Goal: Task Accomplishment & Management: Use online tool/utility

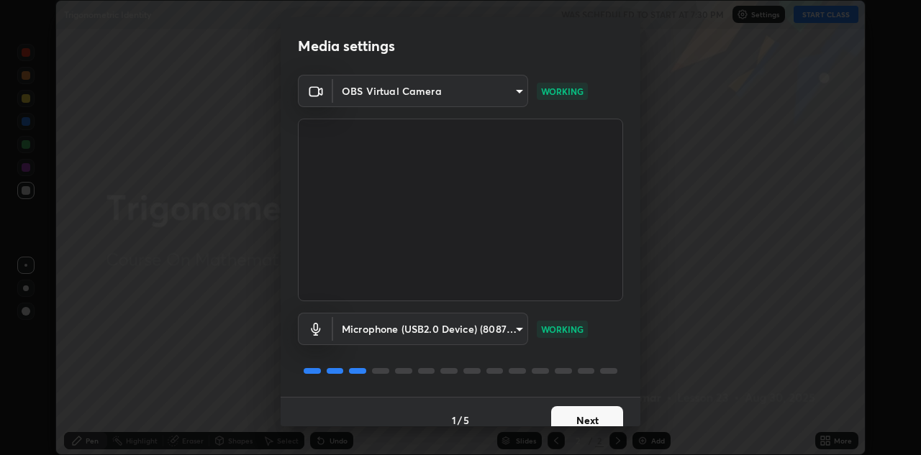
scroll to position [17, 0]
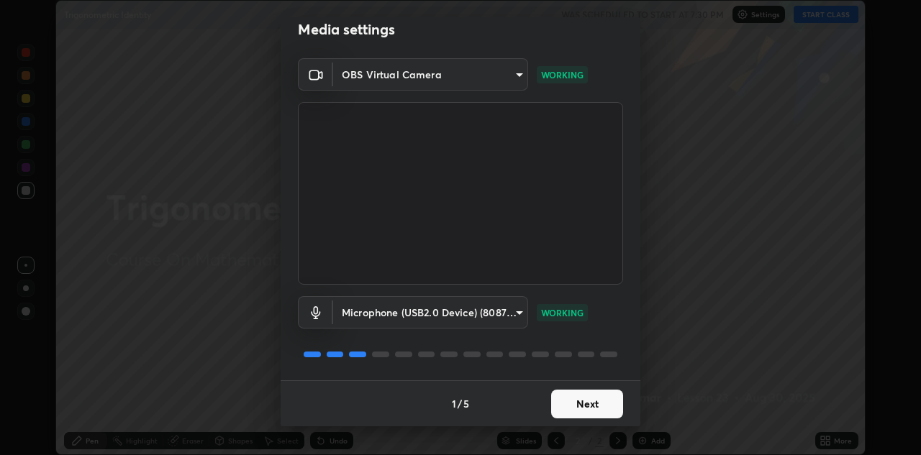
click at [575, 405] on button "Next" at bounding box center [587, 404] width 72 height 29
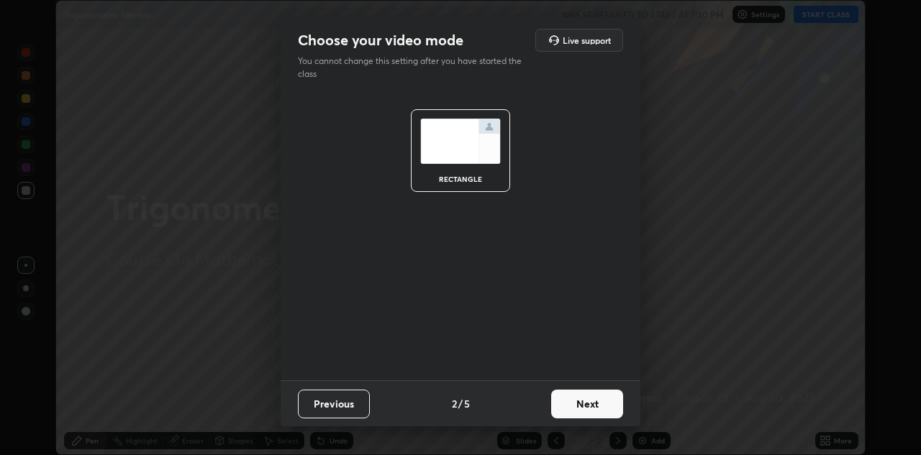
click at [574, 406] on button "Next" at bounding box center [587, 404] width 72 height 29
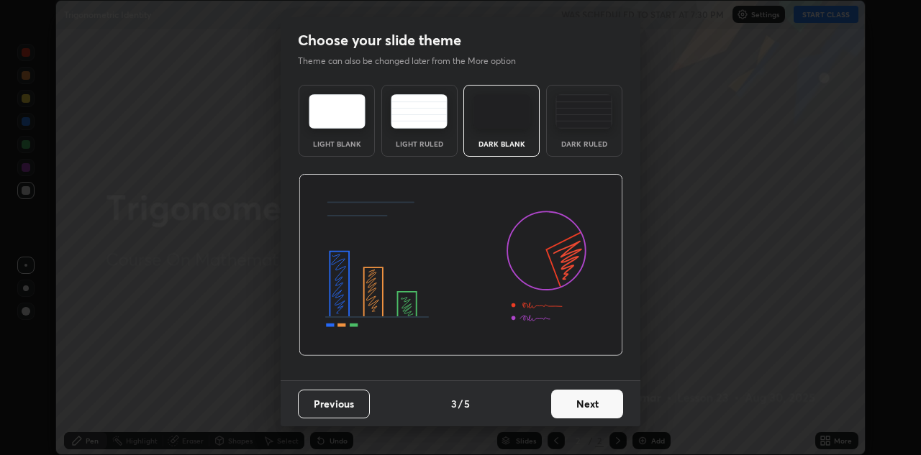
click at [578, 403] on button "Next" at bounding box center [587, 404] width 72 height 29
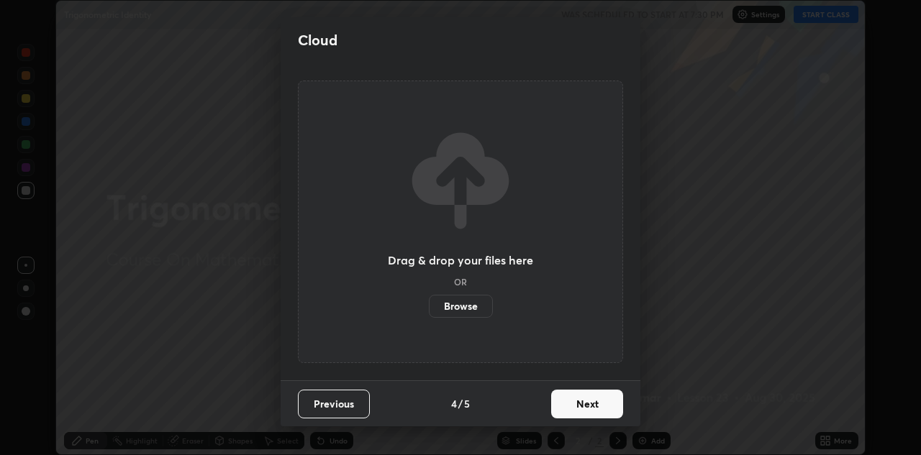
click at [581, 403] on button "Next" at bounding box center [587, 404] width 72 height 29
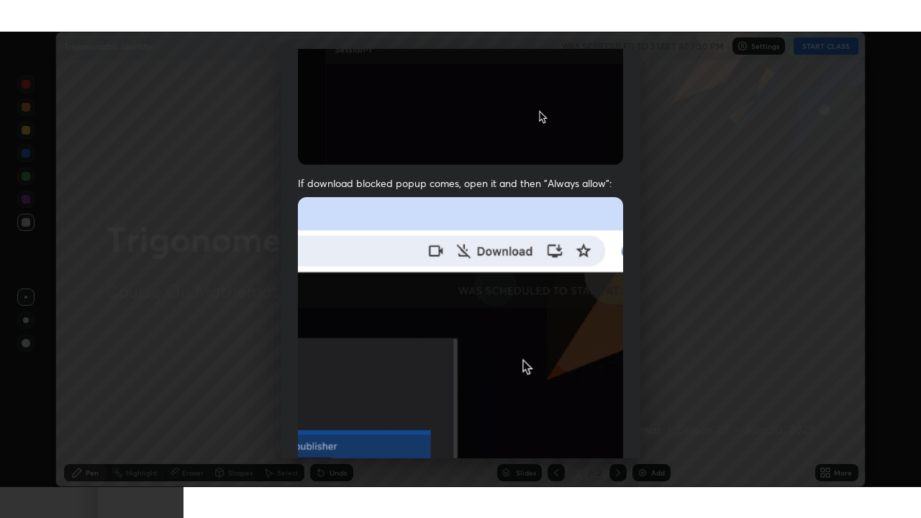
scroll to position [310, 0]
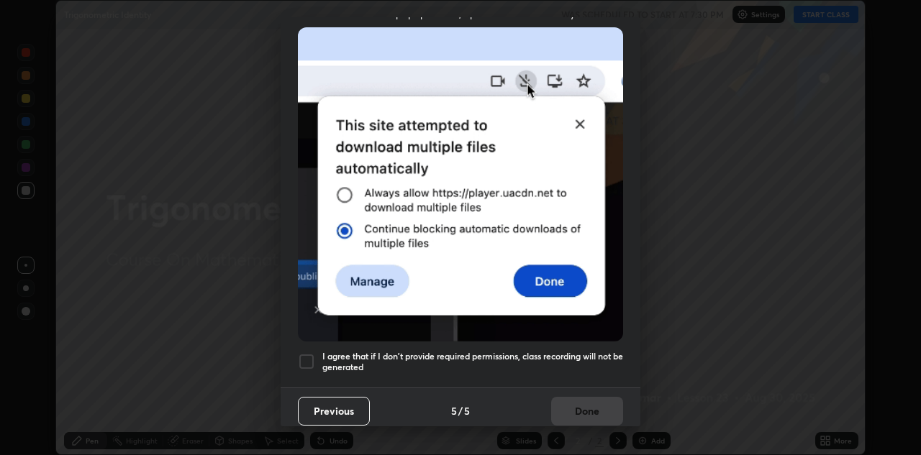
click at [306, 356] on div at bounding box center [306, 361] width 17 height 17
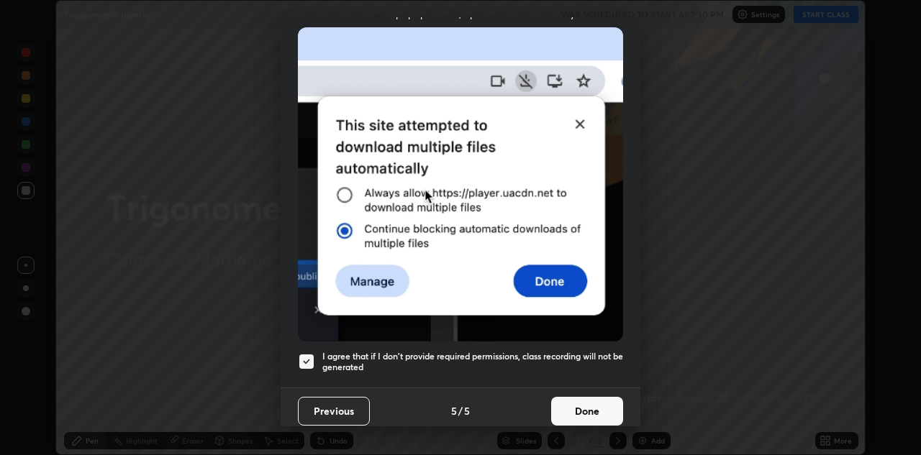
click at [584, 405] on button "Done" at bounding box center [587, 411] width 72 height 29
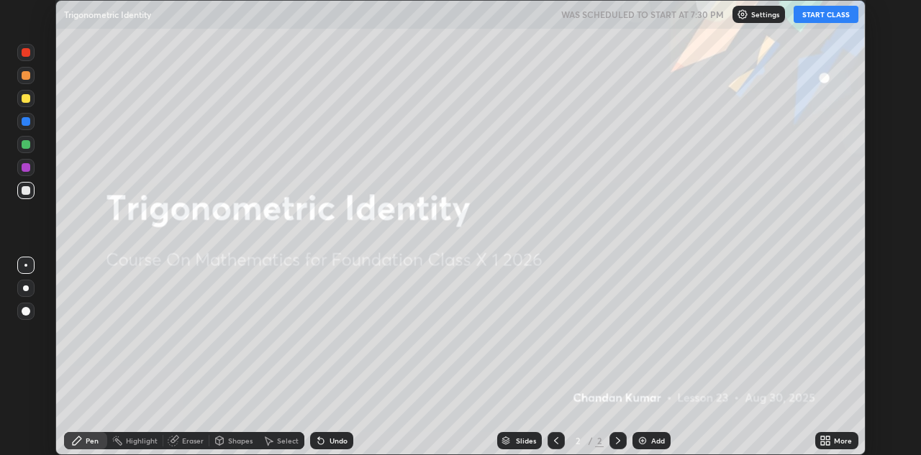
click at [647, 442] on div "Add" at bounding box center [651, 440] width 38 height 17
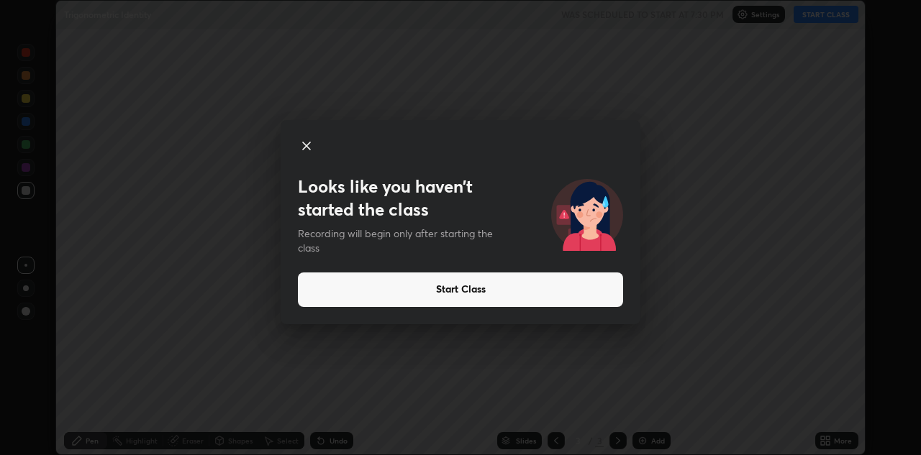
click at [489, 283] on button "Start Class" at bounding box center [460, 290] width 325 height 35
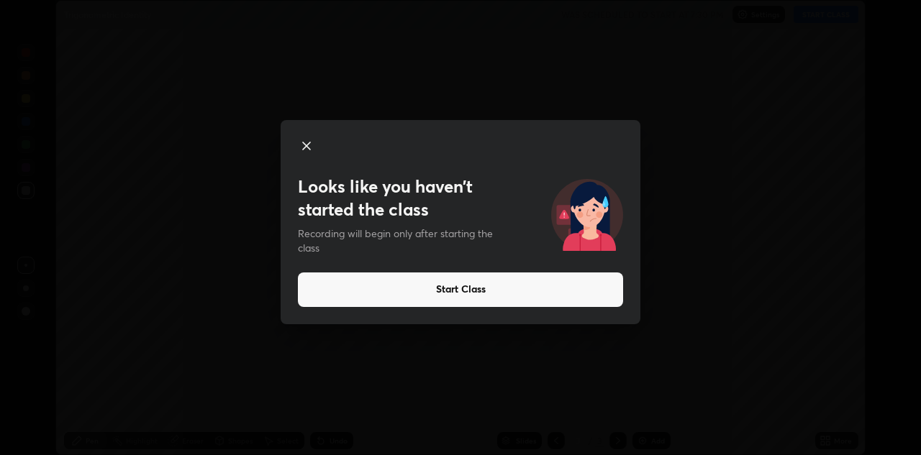
click at [509, 285] on button "Start Class" at bounding box center [460, 290] width 325 height 35
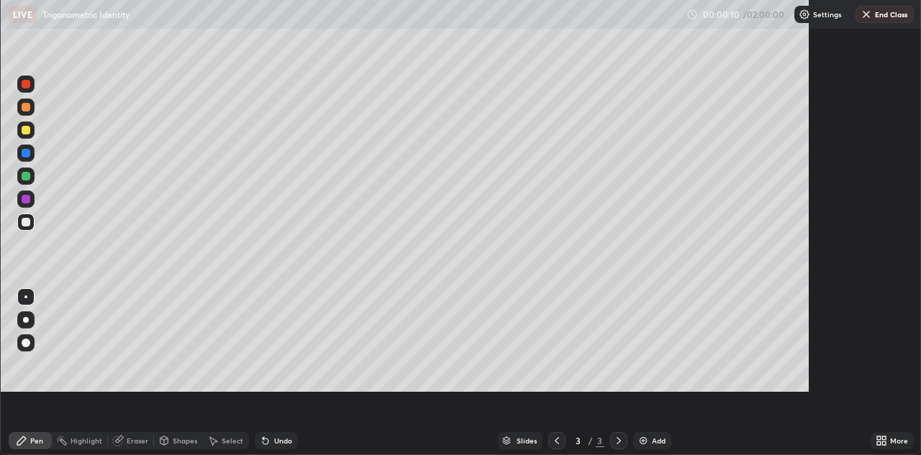
scroll to position [518, 921]
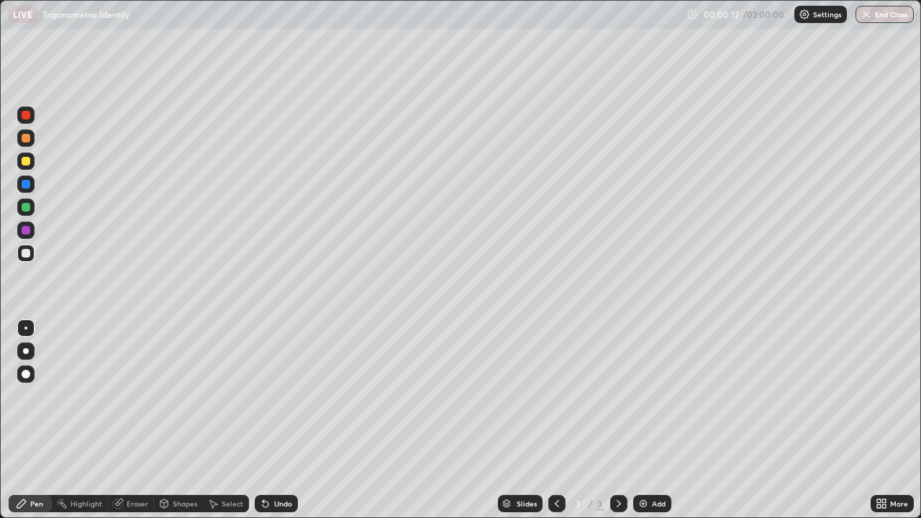
click at [270, 455] on div "Undo" at bounding box center [276, 503] width 43 height 17
click at [277, 455] on div "Undo" at bounding box center [283, 503] width 18 height 7
click at [276, 455] on div "Undo" at bounding box center [283, 503] width 18 height 7
click at [281, 455] on div "Undo" at bounding box center [283, 503] width 18 height 7
click at [283, 455] on div "Undo" at bounding box center [283, 503] width 18 height 7
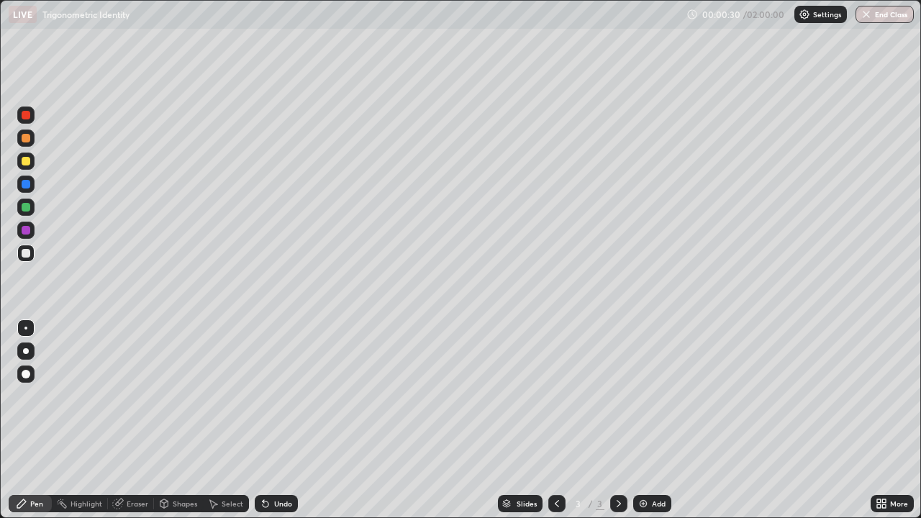
click at [281, 455] on div "Undo" at bounding box center [283, 503] width 18 height 7
click at [278, 455] on div "Undo" at bounding box center [283, 503] width 18 height 7
click at [270, 455] on div "Undo" at bounding box center [276, 503] width 43 height 17
click at [641, 455] on img at bounding box center [643, 504] width 12 height 12
click at [271, 455] on div "Undo" at bounding box center [276, 503] width 43 height 17
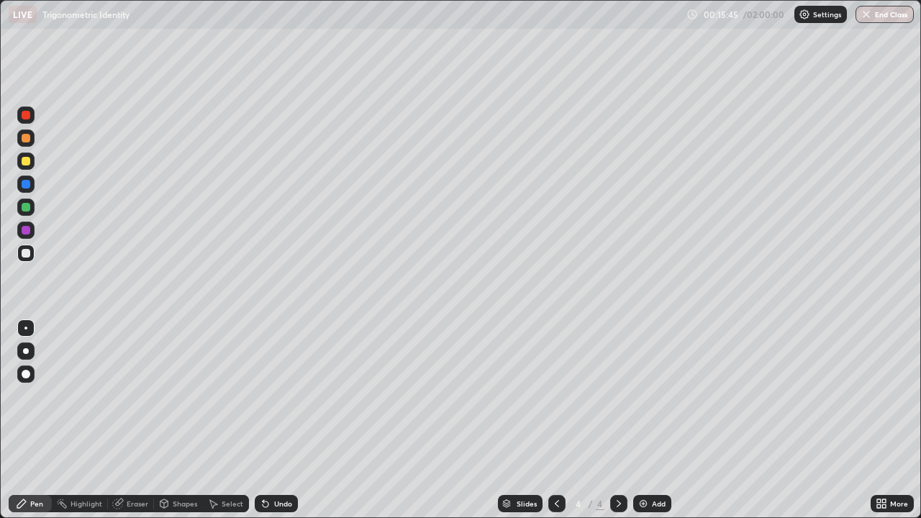
click at [274, 455] on div "Undo" at bounding box center [283, 503] width 18 height 7
click at [271, 455] on div "Undo" at bounding box center [276, 503] width 43 height 17
click at [649, 455] on div "Add" at bounding box center [652, 503] width 38 height 17
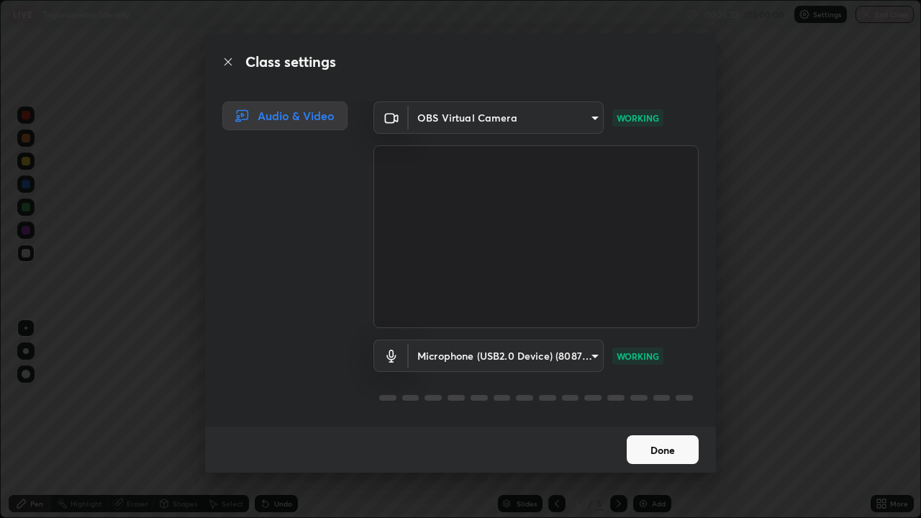
click at [663, 442] on button "Done" at bounding box center [663, 449] width 72 height 29
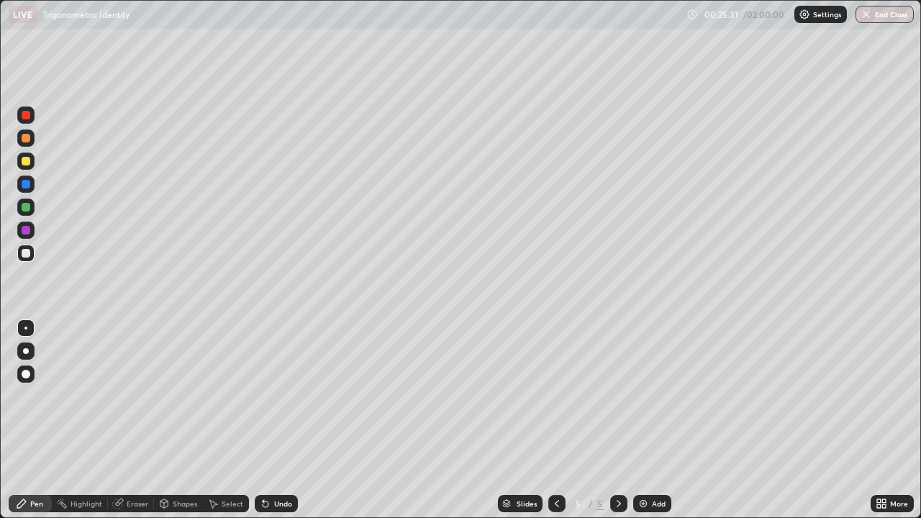
click at [25, 351] on div at bounding box center [26, 351] width 6 height 6
click at [270, 455] on div "Undo" at bounding box center [276, 503] width 43 height 17
click at [271, 455] on div "Undo" at bounding box center [276, 503] width 43 height 17
click at [276, 455] on div "Undo" at bounding box center [283, 503] width 18 height 7
click at [274, 455] on div "Undo" at bounding box center [283, 503] width 18 height 7
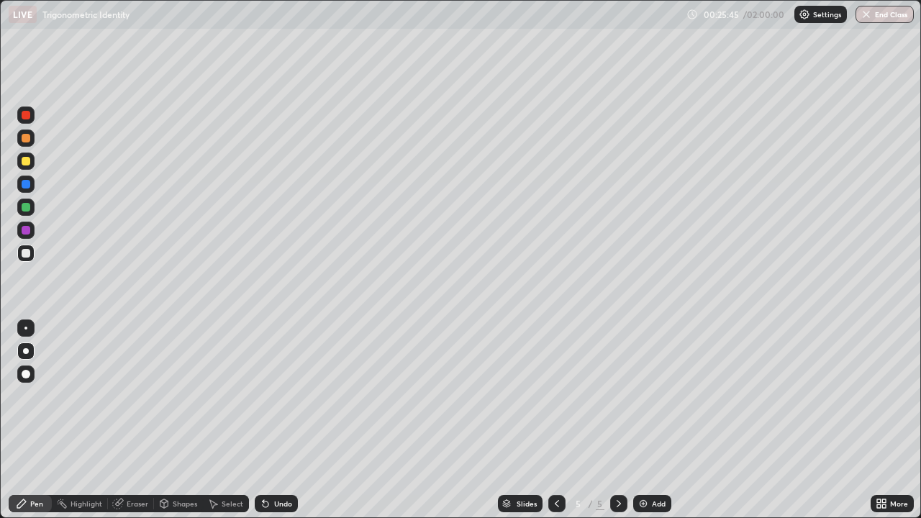
click at [278, 455] on div "Undo" at bounding box center [283, 503] width 18 height 7
click at [277, 455] on div "Undo" at bounding box center [283, 503] width 18 height 7
click at [281, 455] on div "Undo" at bounding box center [283, 503] width 18 height 7
click at [276, 455] on div "Undo" at bounding box center [276, 503] width 43 height 17
click at [270, 455] on div "Undo" at bounding box center [276, 503] width 43 height 17
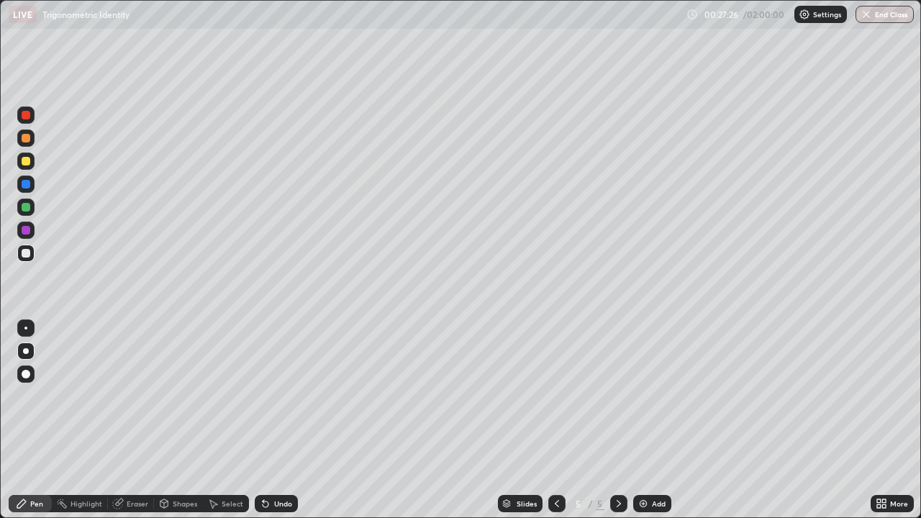
click at [276, 455] on div "Undo" at bounding box center [283, 503] width 18 height 7
click at [286, 455] on div "Undo" at bounding box center [276, 503] width 43 height 17
click at [279, 455] on div "Undo" at bounding box center [276, 503] width 43 height 17
click at [279, 455] on div "Undo" at bounding box center [283, 503] width 18 height 7
click at [285, 455] on div "Undo" at bounding box center [276, 503] width 43 height 17
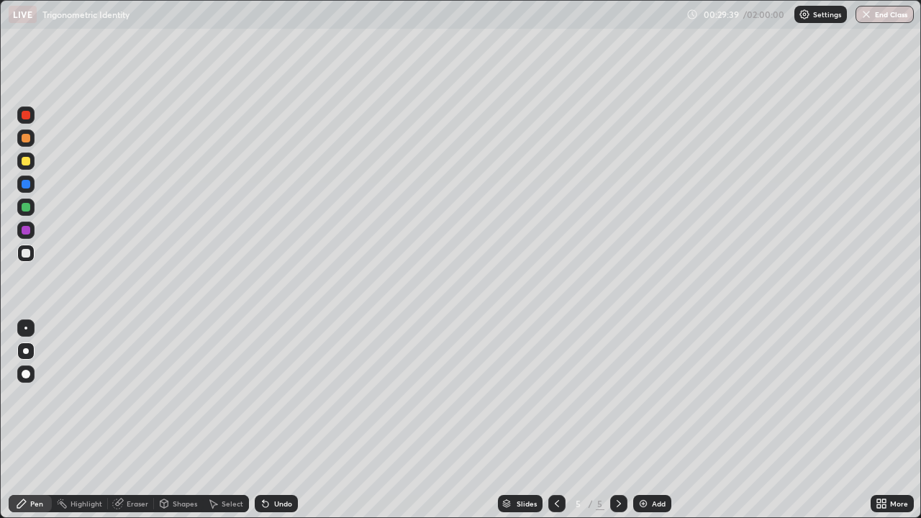
click at [277, 455] on div "Undo" at bounding box center [283, 503] width 18 height 7
click at [274, 455] on div "Undo" at bounding box center [283, 503] width 18 height 7
click at [645, 455] on img at bounding box center [643, 504] width 12 height 12
click at [132, 455] on div "Eraser" at bounding box center [138, 503] width 22 height 7
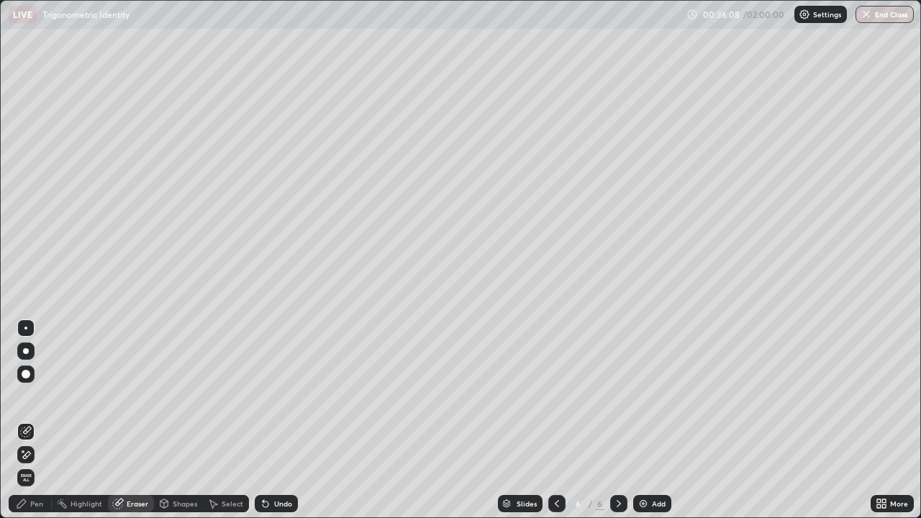
click at [32, 455] on div "Pen" at bounding box center [36, 503] width 13 height 7
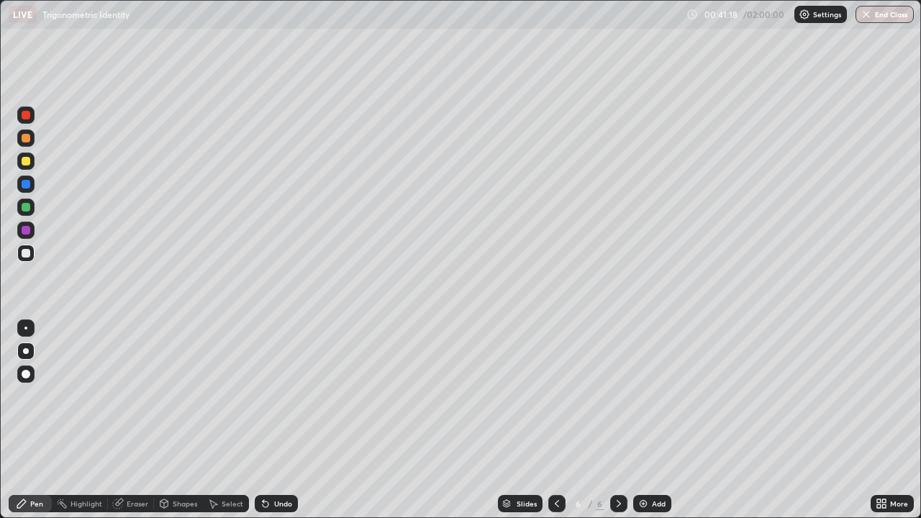
click at [650, 455] on div "Add" at bounding box center [652, 503] width 38 height 17
click at [273, 455] on div "Undo" at bounding box center [276, 503] width 43 height 17
click at [263, 455] on icon at bounding box center [263, 500] width 1 height 1
click at [279, 455] on div "Undo" at bounding box center [276, 503] width 43 height 17
click at [119, 455] on icon at bounding box center [119, 502] width 8 height 7
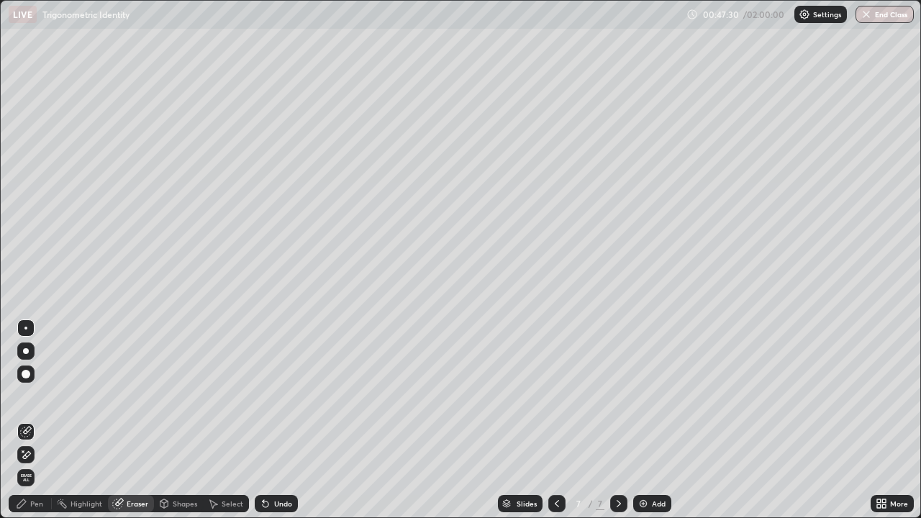
click at [643, 455] on img at bounding box center [643, 504] width 12 height 12
click at [39, 455] on div "Pen" at bounding box center [30, 503] width 43 height 17
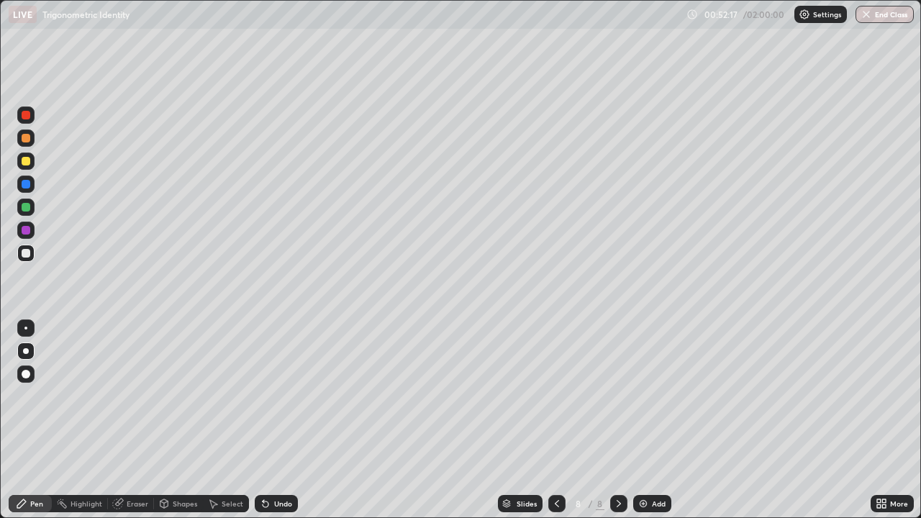
click at [274, 455] on div "Undo" at bounding box center [283, 503] width 18 height 7
click at [26, 138] on div at bounding box center [26, 138] width 9 height 9
click at [270, 455] on div "Undo" at bounding box center [276, 503] width 43 height 17
click at [273, 455] on div "Undo" at bounding box center [276, 503] width 43 height 17
click at [274, 455] on div "Undo" at bounding box center [283, 503] width 18 height 7
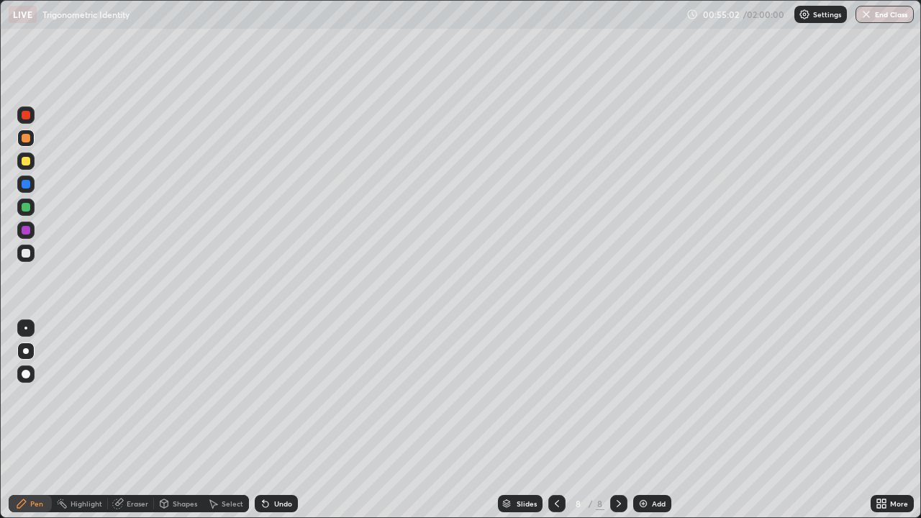
click at [274, 455] on div "Undo" at bounding box center [283, 503] width 18 height 7
click at [279, 455] on div "Undo" at bounding box center [283, 503] width 18 height 7
click at [274, 455] on div "Undo" at bounding box center [283, 503] width 18 height 7
click at [270, 455] on div "Undo" at bounding box center [276, 503] width 43 height 17
click at [275, 455] on div "Undo" at bounding box center [283, 503] width 18 height 7
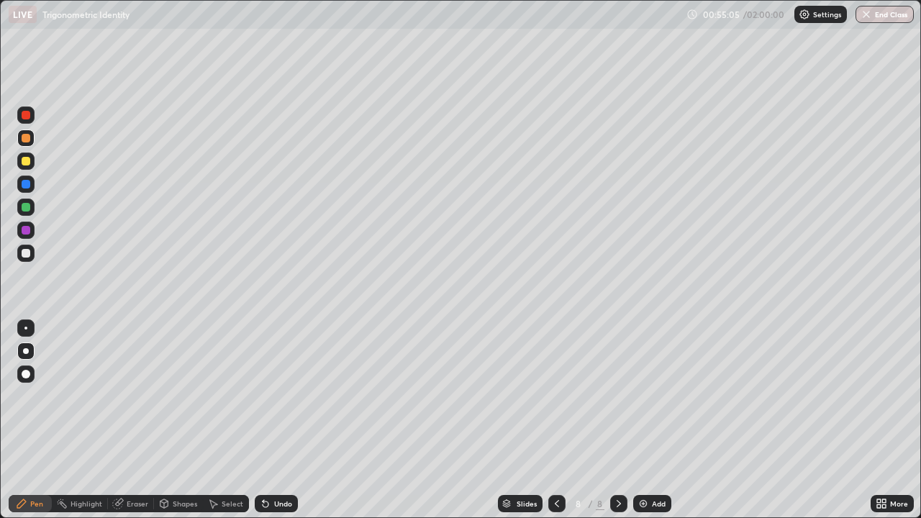
click at [276, 455] on div "Undo" at bounding box center [283, 503] width 18 height 7
click at [275, 455] on div "Undo" at bounding box center [283, 503] width 18 height 7
click at [647, 455] on img at bounding box center [643, 504] width 12 height 12
click at [130, 455] on div "Eraser" at bounding box center [138, 503] width 22 height 7
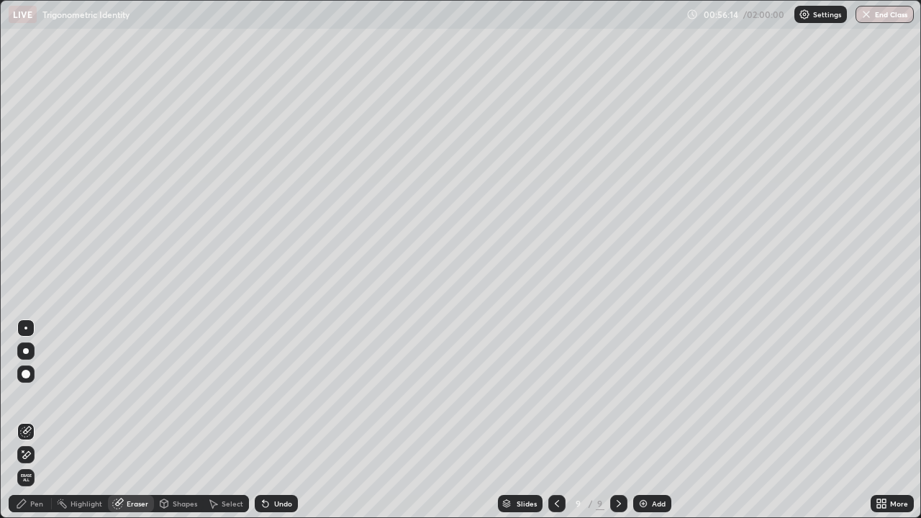
click at [27, 453] on icon at bounding box center [26, 455] width 12 height 12
click at [38, 455] on div "Pen" at bounding box center [36, 503] width 13 height 7
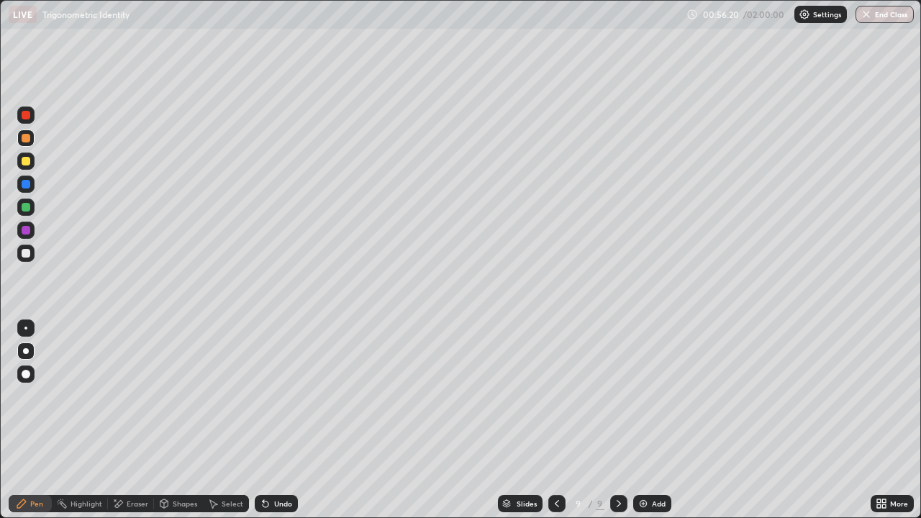
click at [551, 455] on icon at bounding box center [557, 504] width 12 height 12
click at [610, 455] on div at bounding box center [618, 503] width 17 height 17
click at [554, 455] on icon at bounding box center [557, 504] width 12 height 12
click at [617, 455] on icon at bounding box center [619, 504] width 12 height 12
click at [274, 455] on div "Undo" at bounding box center [283, 503] width 18 height 7
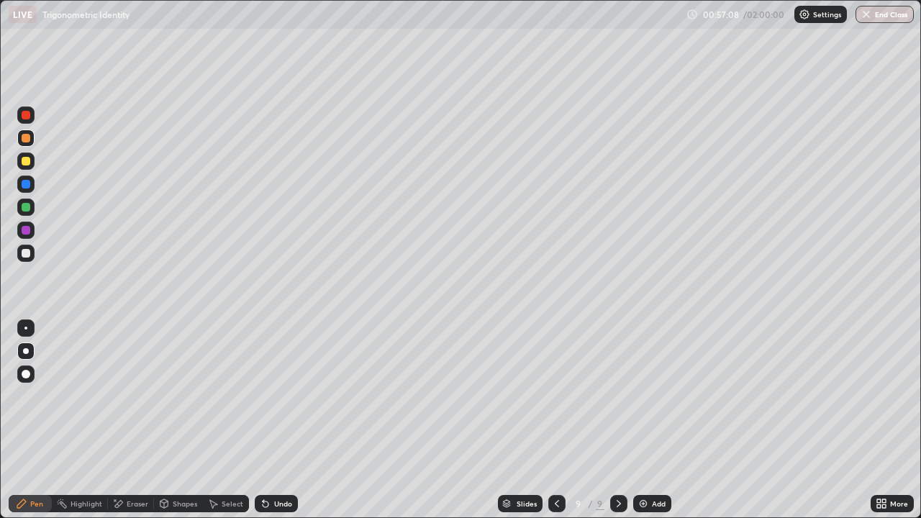
click at [278, 455] on div "Undo" at bounding box center [283, 503] width 18 height 7
click at [548, 455] on div at bounding box center [556, 503] width 17 height 17
click at [617, 455] on icon at bounding box center [619, 504] width 12 height 12
click at [644, 455] on img at bounding box center [643, 504] width 12 height 12
click at [277, 455] on div "Undo" at bounding box center [283, 503] width 18 height 7
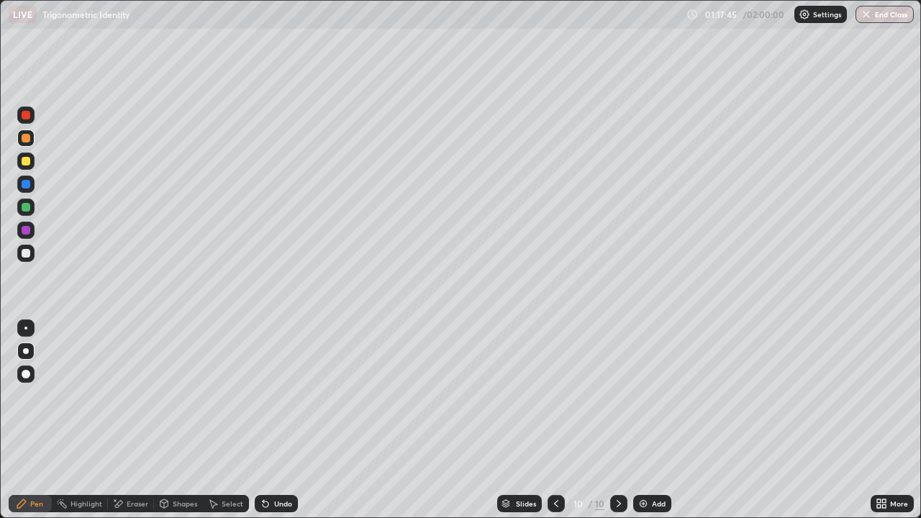
click at [642, 455] on img at bounding box center [643, 504] width 12 height 12
click at [270, 455] on div "Undo" at bounding box center [276, 503] width 43 height 17
click at [274, 455] on div "Undo" at bounding box center [283, 503] width 18 height 7
click at [762, 76] on button "Undo" at bounding box center [781, 73] width 42 height 17
click at [654, 455] on div "Add" at bounding box center [659, 503] width 14 height 7
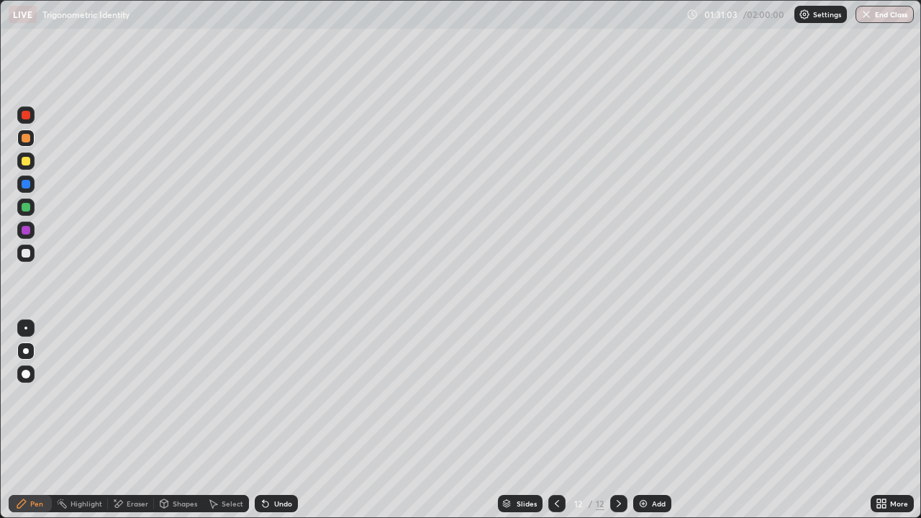
click at [132, 455] on div "Eraser" at bounding box center [138, 503] width 22 height 7
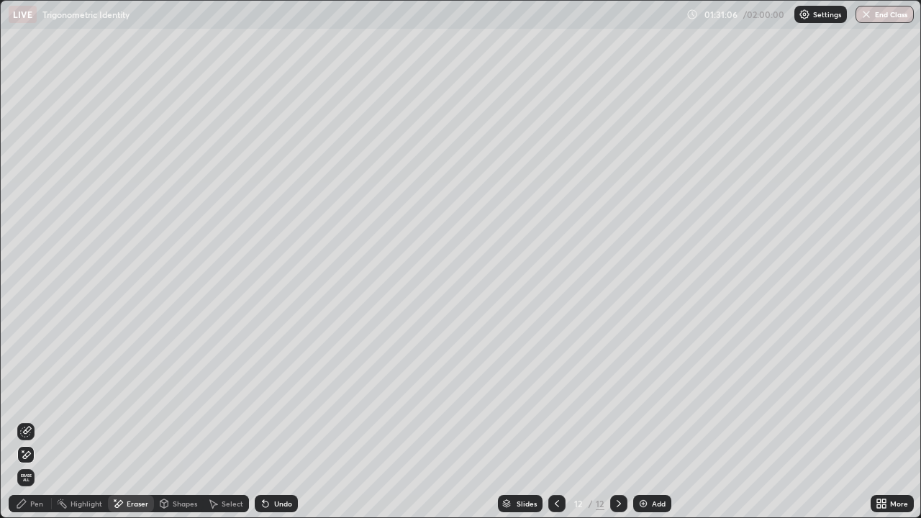
click at [30, 455] on div "Pen" at bounding box center [36, 503] width 13 height 7
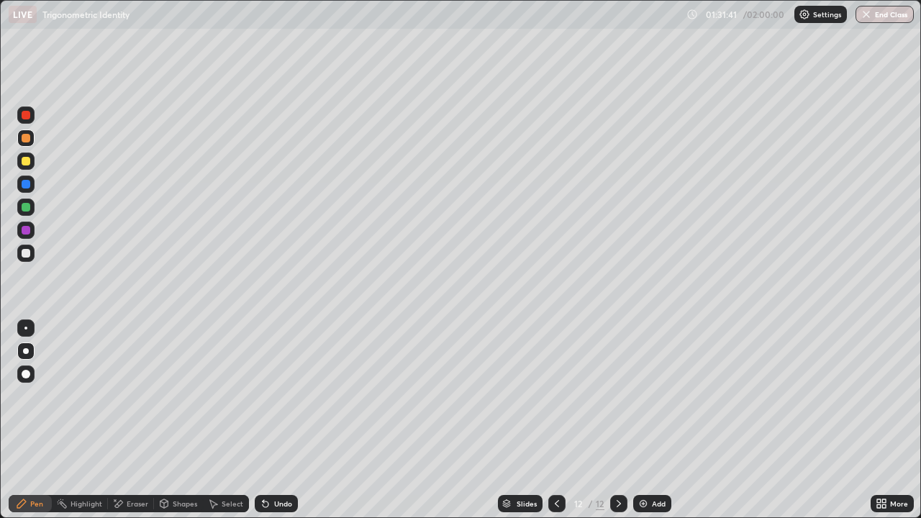
click at [273, 455] on div "Undo" at bounding box center [276, 503] width 43 height 17
click at [274, 455] on div "Undo" at bounding box center [283, 503] width 18 height 7
click at [180, 455] on div "Shapes" at bounding box center [185, 503] width 24 height 7
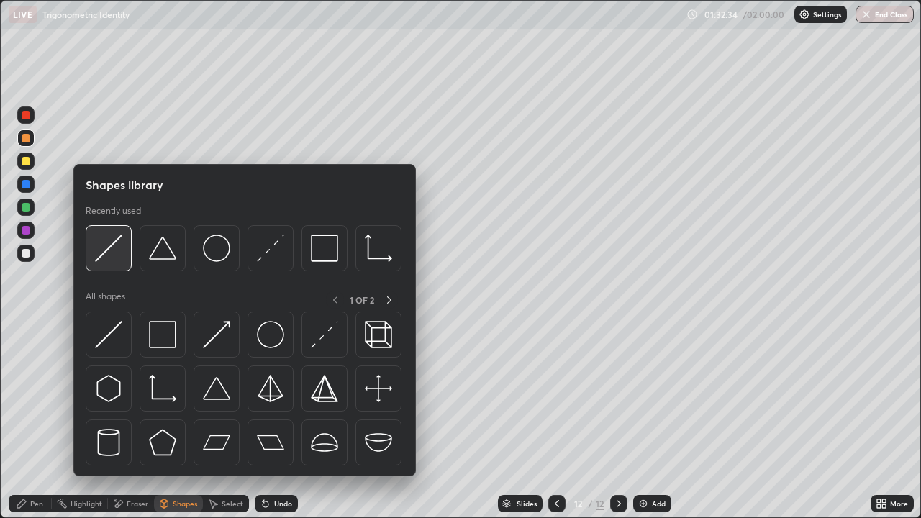
click at [106, 250] on img at bounding box center [108, 248] width 27 height 27
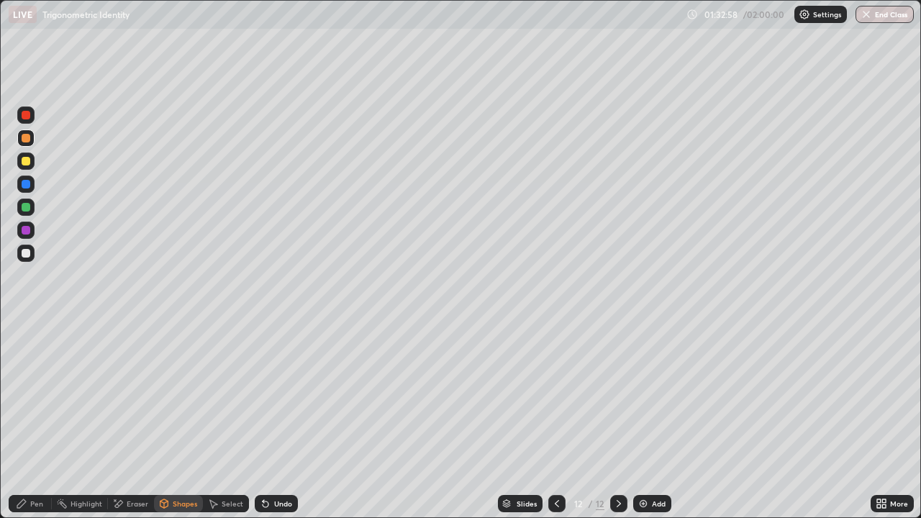
click at [27, 455] on div "Pen" at bounding box center [30, 503] width 43 height 17
click at [169, 455] on div "Shapes" at bounding box center [178, 503] width 49 height 17
click at [173, 455] on div "Shapes" at bounding box center [178, 503] width 49 height 17
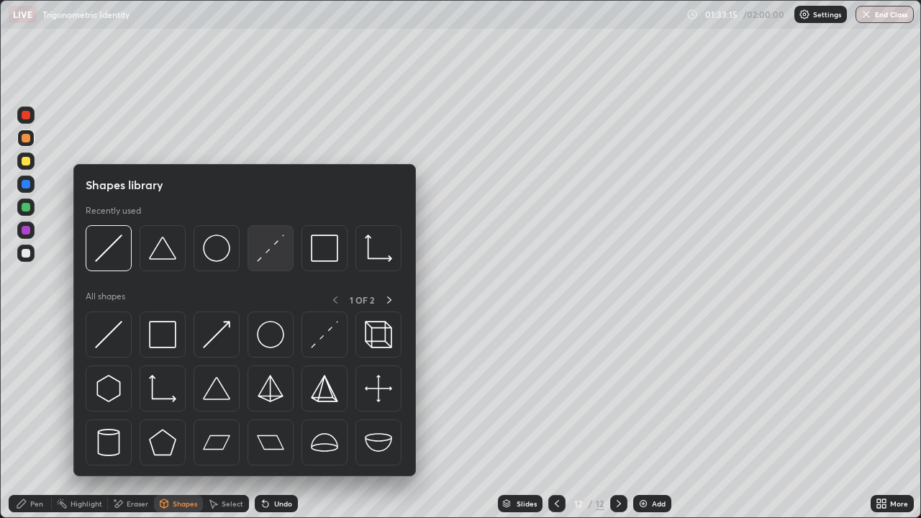
click at [270, 256] on img at bounding box center [270, 248] width 27 height 27
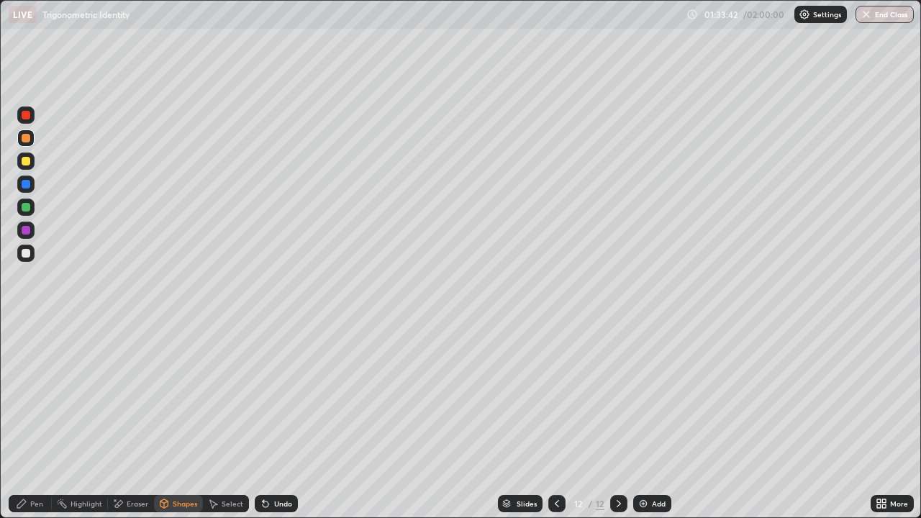
click at [29, 455] on div "Pen" at bounding box center [30, 503] width 43 height 17
click at [26, 250] on div at bounding box center [26, 253] width 9 height 9
click at [268, 455] on icon at bounding box center [266, 504] width 12 height 12
click at [223, 455] on div "Select" at bounding box center [233, 503] width 22 height 7
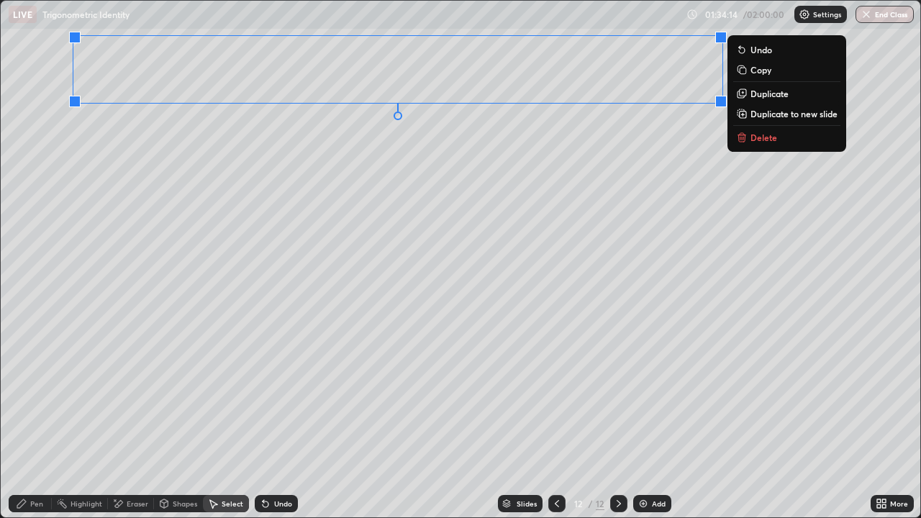
click at [540, 128] on div "0 ° Undo Copy Duplicate Duplicate to new slide Delete" at bounding box center [460, 259] width 919 height 517
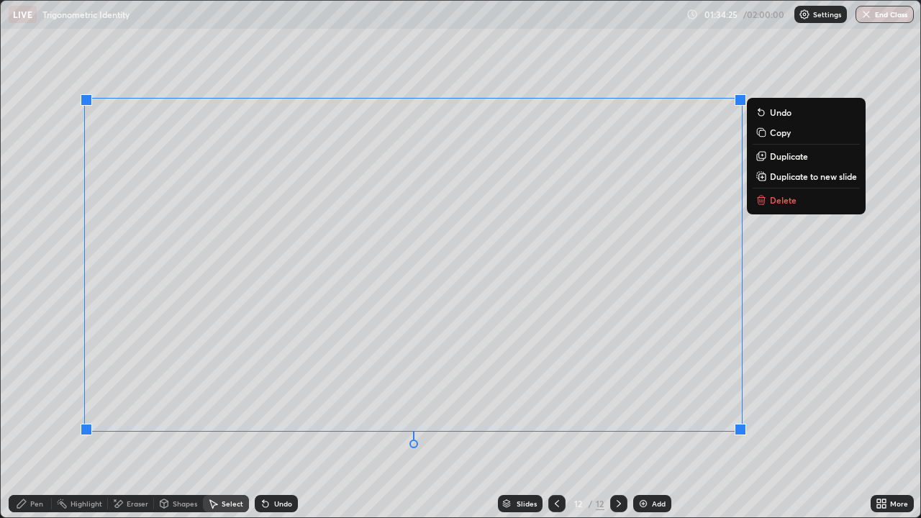
click at [592, 455] on div "0 ° Undo Copy Duplicate Duplicate to new slide Delete" at bounding box center [460, 259] width 919 height 517
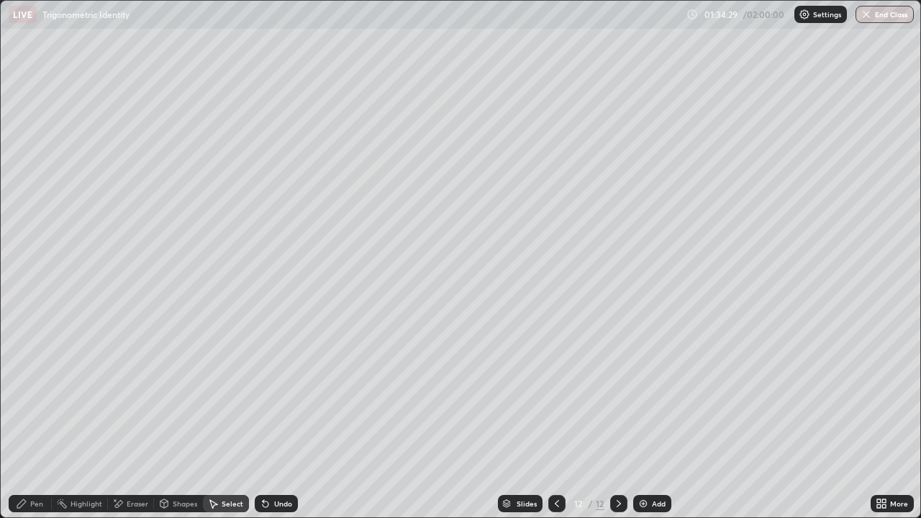
click at [35, 455] on div "Pen" at bounding box center [36, 503] width 13 height 7
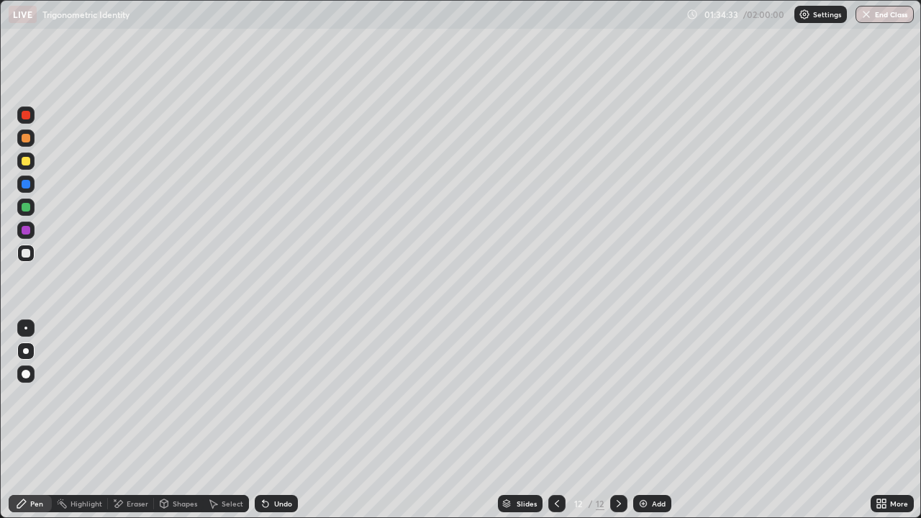
click at [135, 455] on div "Eraser" at bounding box center [138, 503] width 22 height 7
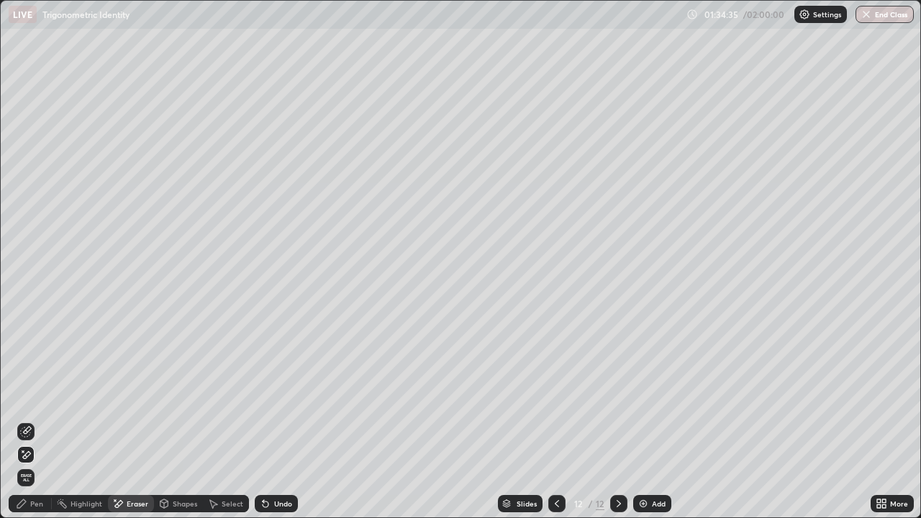
click at [36, 455] on div "Pen" at bounding box center [36, 503] width 13 height 7
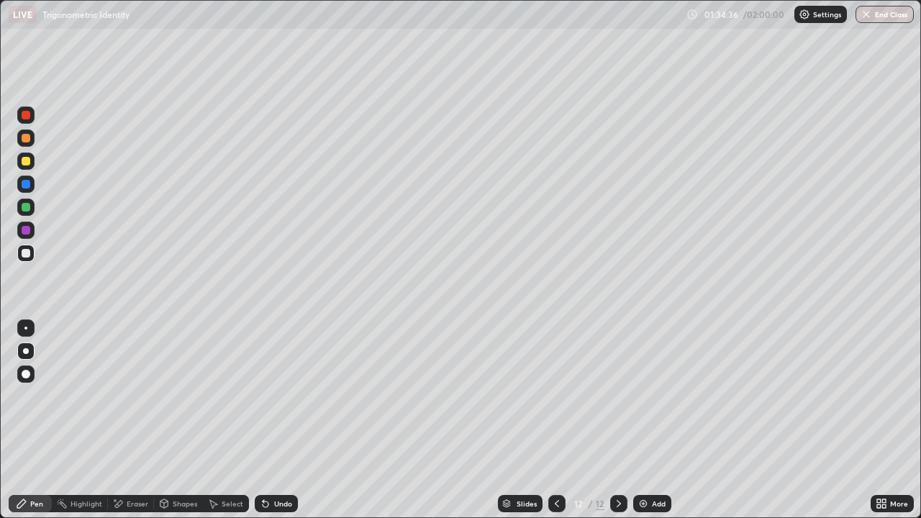
click at [176, 455] on div "Shapes" at bounding box center [185, 503] width 24 height 7
click at [270, 455] on div "Undo" at bounding box center [276, 503] width 43 height 17
click at [30, 455] on div "Pen" at bounding box center [36, 503] width 13 height 7
click at [176, 455] on div "Shapes" at bounding box center [185, 503] width 24 height 7
click at [24, 158] on div at bounding box center [26, 161] width 9 height 9
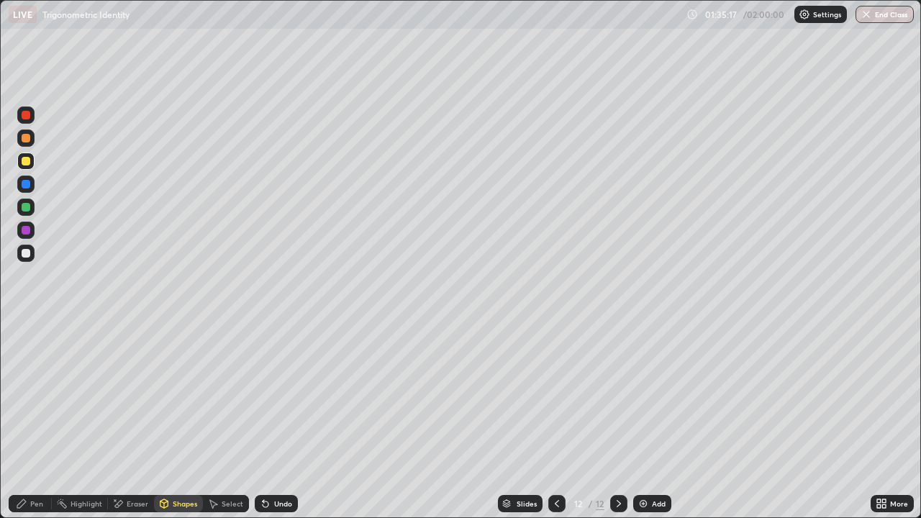
click at [26, 228] on div at bounding box center [26, 230] width 9 height 9
click at [276, 455] on div "Undo" at bounding box center [283, 503] width 18 height 7
click at [49, 455] on div "Pen" at bounding box center [30, 503] width 43 height 17
click at [24, 162] on div at bounding box center [26, 161] width 9 height 9
click at [27, 231] on div at bounding box center [26, 230] width 9 height 9
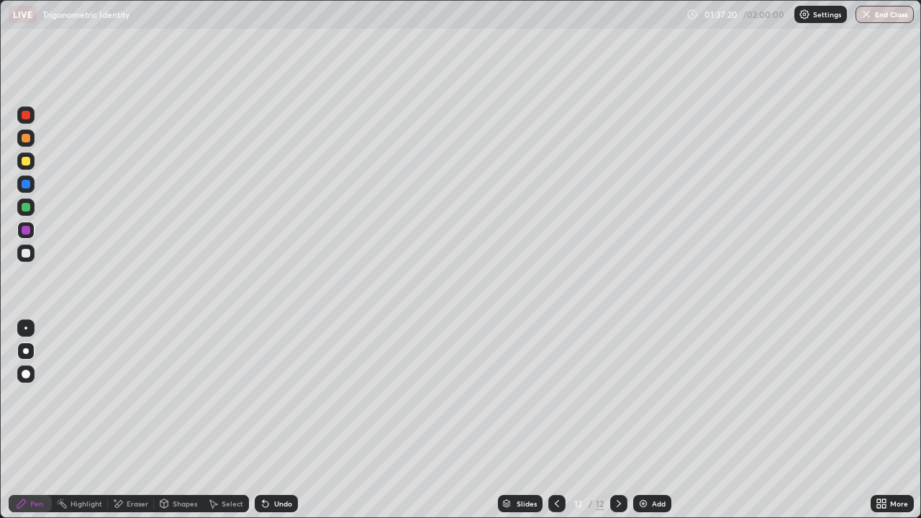
click at [33, 158] on div at bounding box center [25, 161] width 17 height 17
click at [274, 455] on div "Undo" at bounding box center [276, 503] width 43 height 17
click at [29, 227] on div at bounding box center [25, 230] width 17 height 17
click at [31, 161] on div at bounding box center [25, 161] width 17 height 17
click at [25, 232] on div at bounding box center [26, 230] width 9 height 9
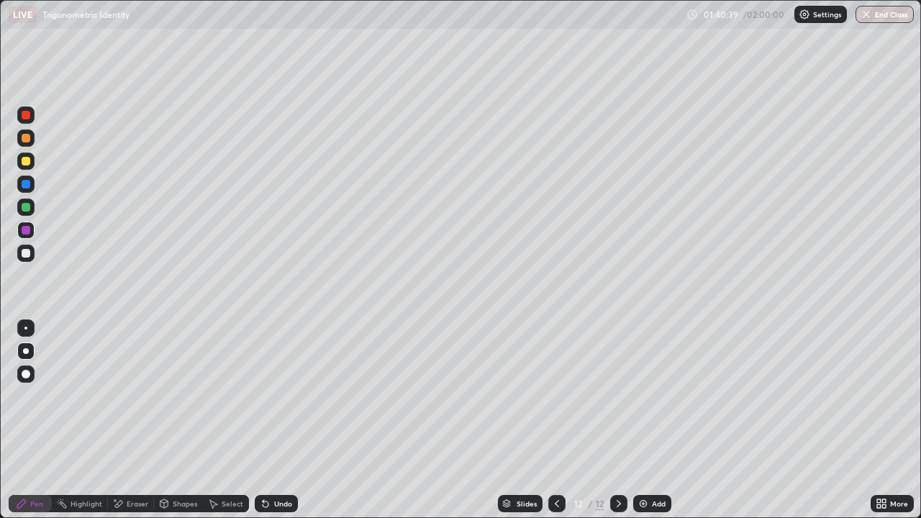
click at [27, 160] on div at bounding box center [26, 161] width 9 height 9
click at [24, 229] on div at bounding box center [26, 230] width 9 height 9
click at [134, 455] on div "Eraser" at bounding box center [138, 503] width 22 height 7
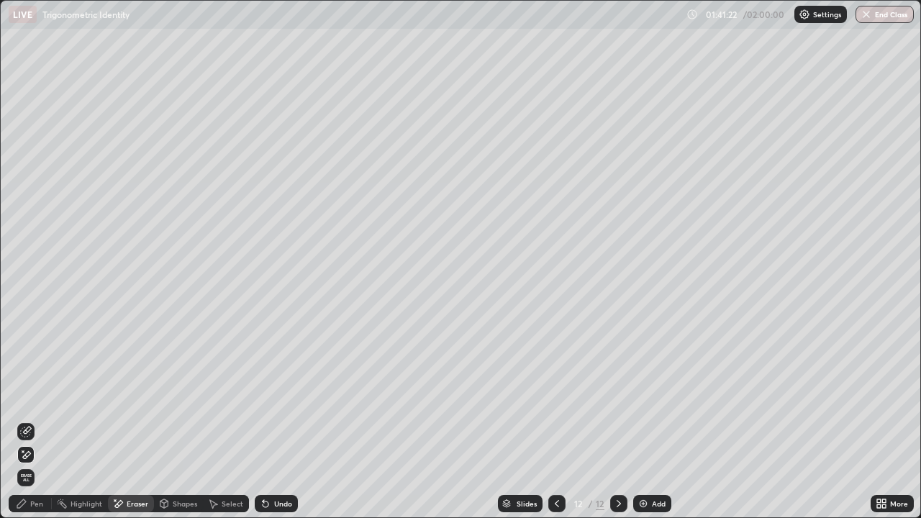
click at [37, 455] on div "Pen" at bounding box center [30, 503] width 43 height 17
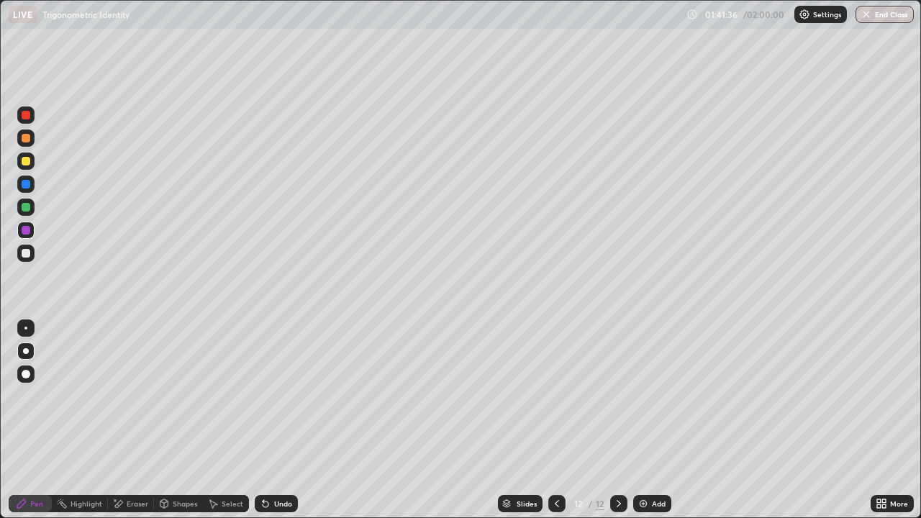
click at [24, 160] on div at bounding box center [26, 161] width 9 height 9
click at [271, 455] on div "Undo" at bounding box center [276, 503] width 43 height 17
click at [29, 232] on div at bounding box center [26, 230] width 9 height 9
click at [276, 455] on div "Undo" at bounding box center [276, 503] width 43 height 17
click at [26, 163] on div at bounding box center [26, 161] width 9 height 9
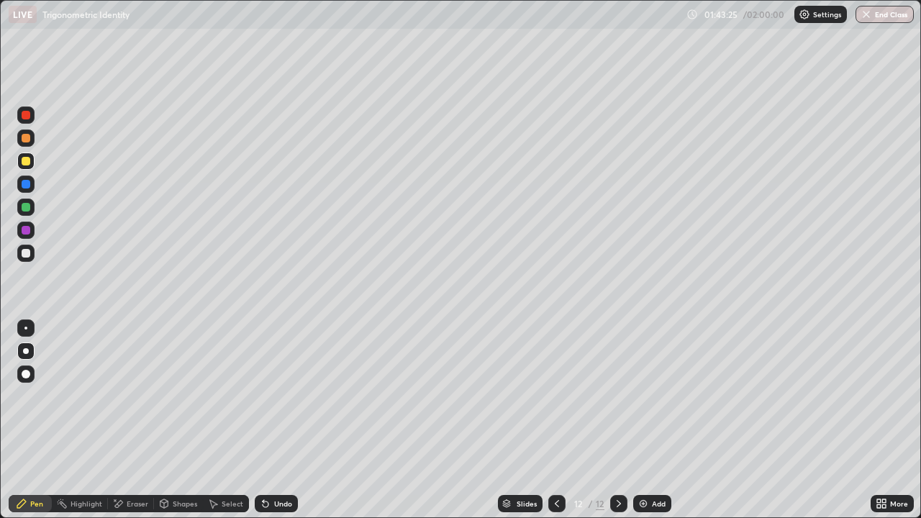
click at [642, 455] on img at bounding box center [643, 504] width 12 height 12
click at [647, 455] on img at bounding box center [643, 504] width 12 height 12
click at [558, 455] on icon at bounding box center [557, 504] width 12 height 12
click at [23, 231] on div at bounding box center [26, 230] width 9 height 9
click at [638, 455] on img at bounding box center [643, 504] width 12 height 12
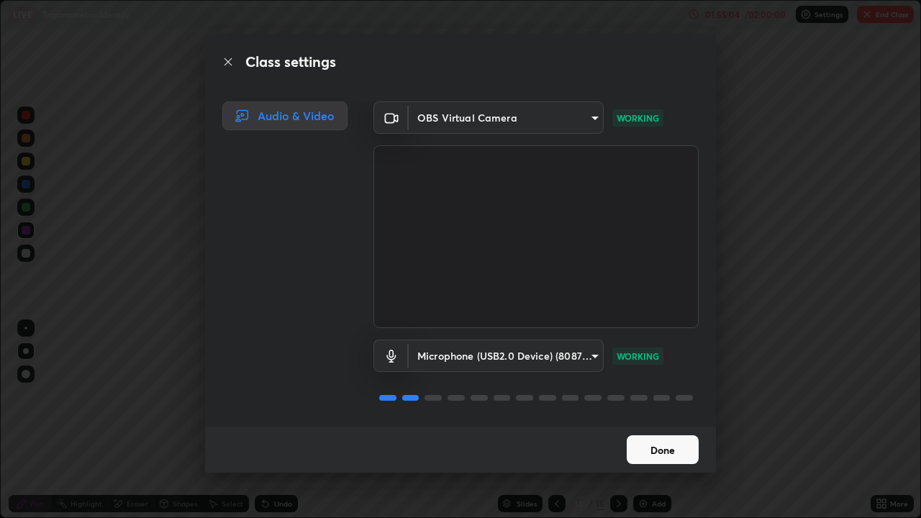
click at [652, 442] on button "Done" at bounding box center [663, 449] width 72 height 29
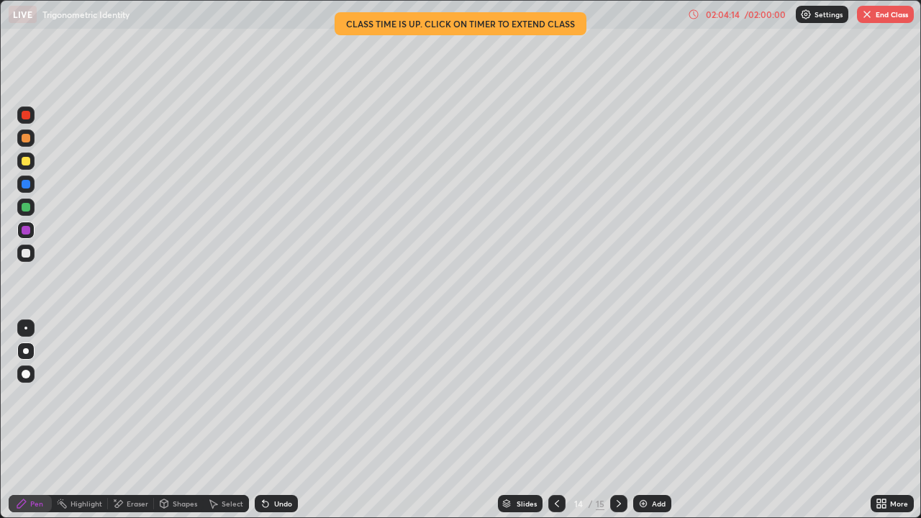
click at [138, 455] on div "Eraser" at bounding box center [138, 503] width 22 height 7
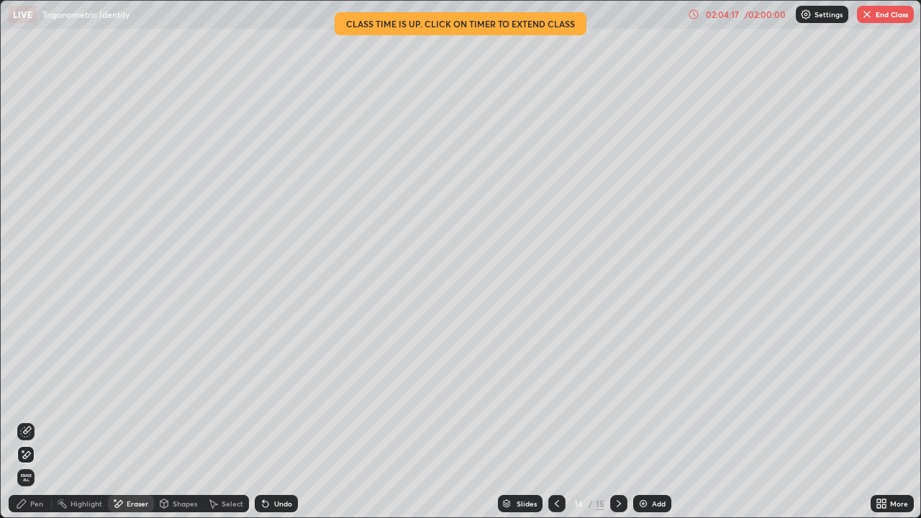
click at [227, 455] on div "Select" at bounding box center [233, 503] width 22 height 7
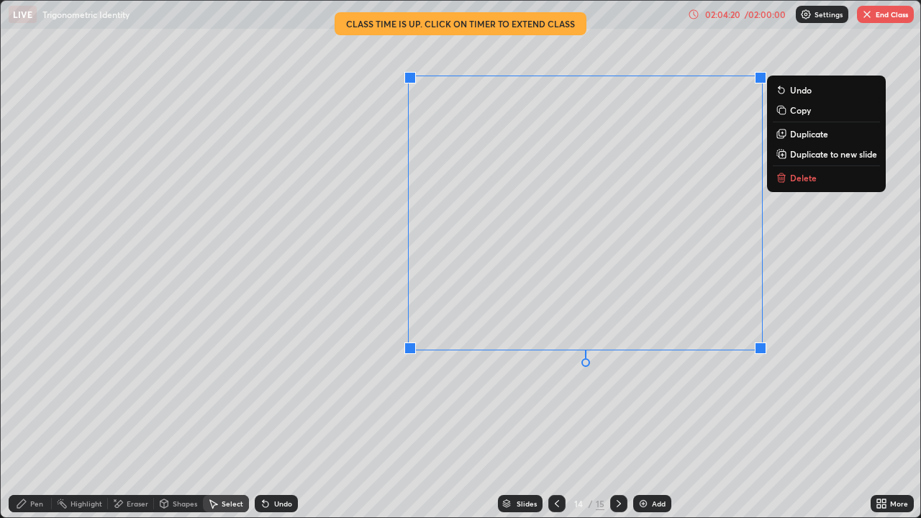
click at [803, 177] on p "Delete" at bounding box center [803, 178] width 27 height 12
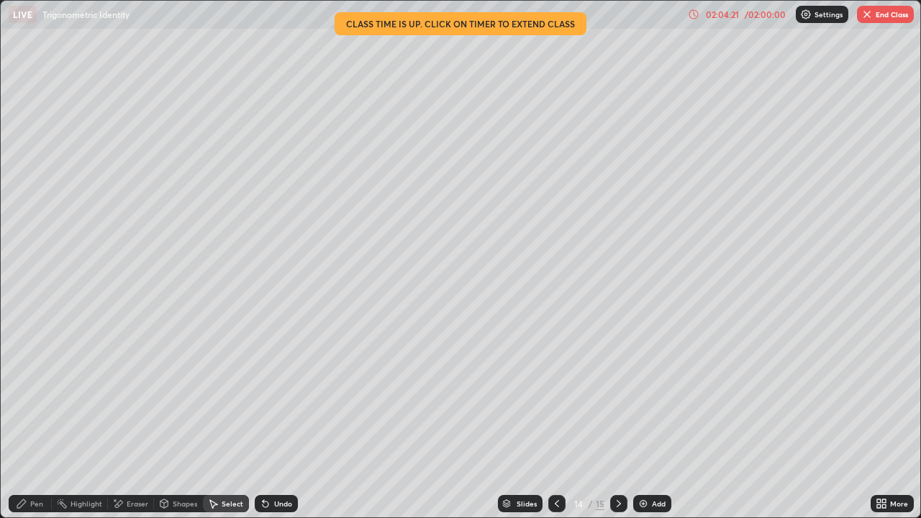
click at [873, 7] on button "End Class" at bounding box center [885, 14] width 57 height 17
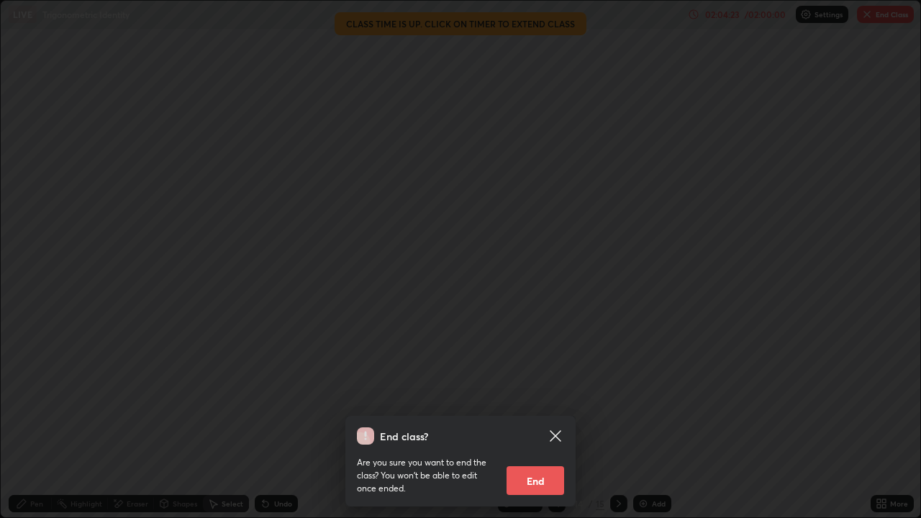
click at [512, 455] on button "End" at bounding box center [535, 480] width 58 height 29
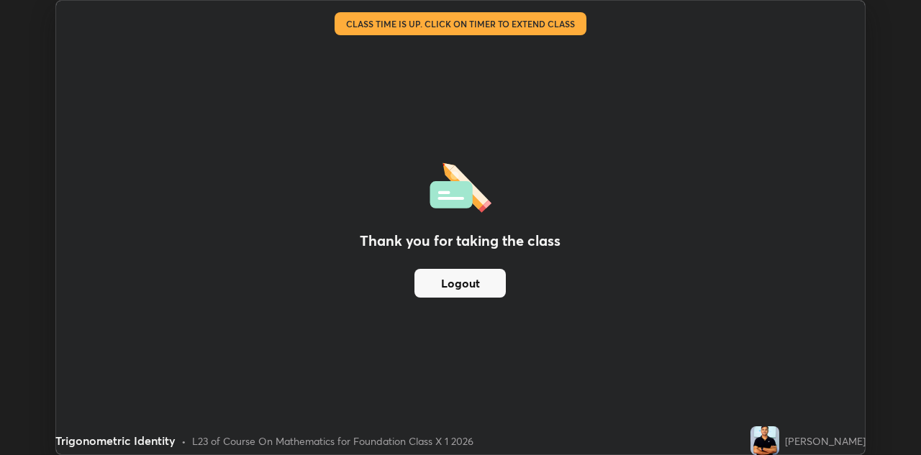
scroll to position [71483, 71018]
